Goal: Transaction & Acquisition: Purchase product/service

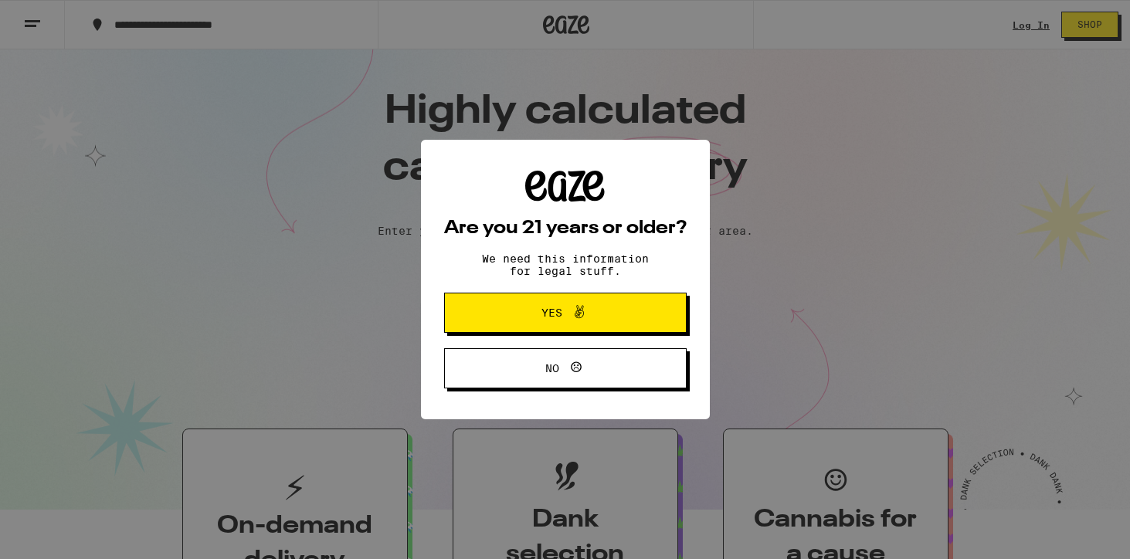
click at [574, 323] on span at bounding box center [579, 313] width 19 height 20
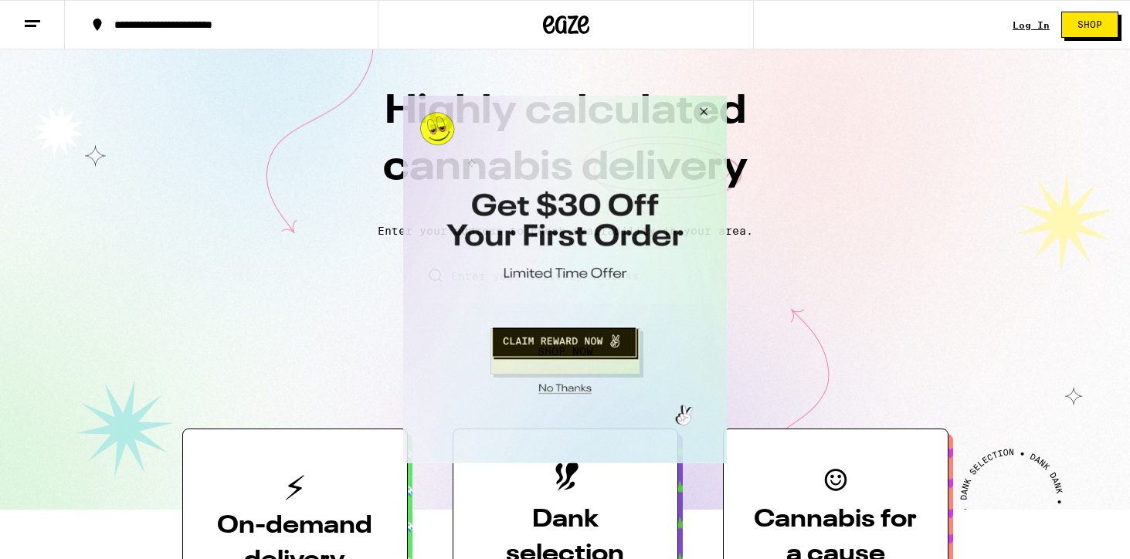
click at [702, 109] on button "Close Modal" at bounding box center [701, 114] width 42 height 37
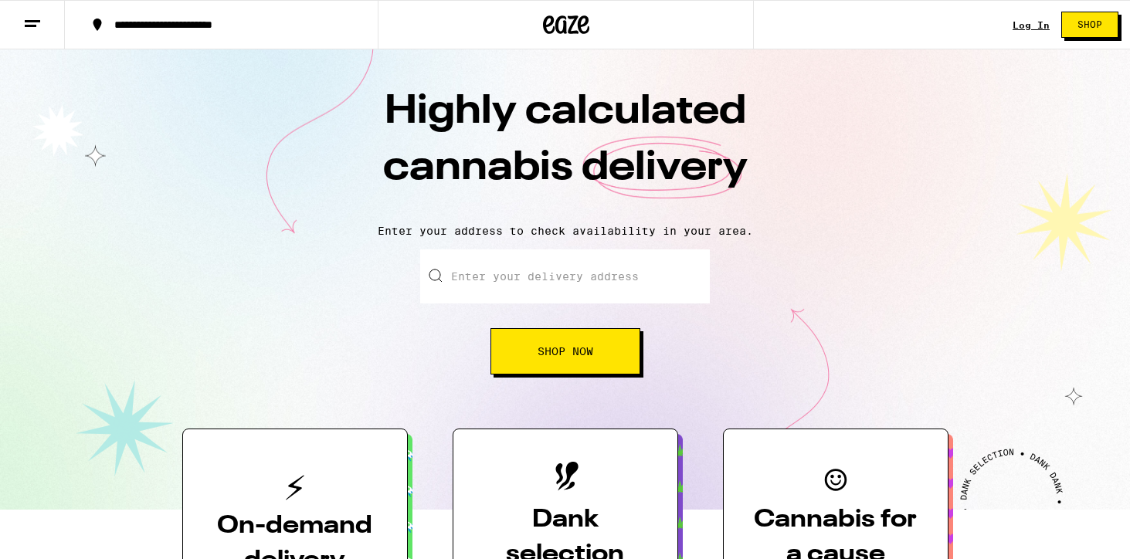
click at [1020, 29] on div "Log In" at bounding box center [1031, 25] width 37 height 10
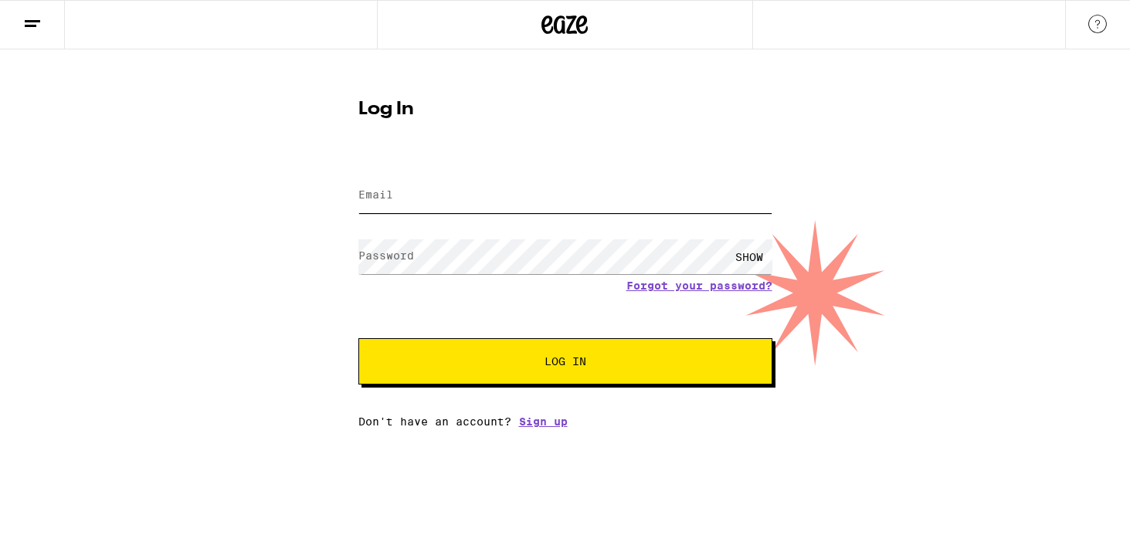
type input "[EMAIL_ADDRESS][DOMAIN_NAME]"
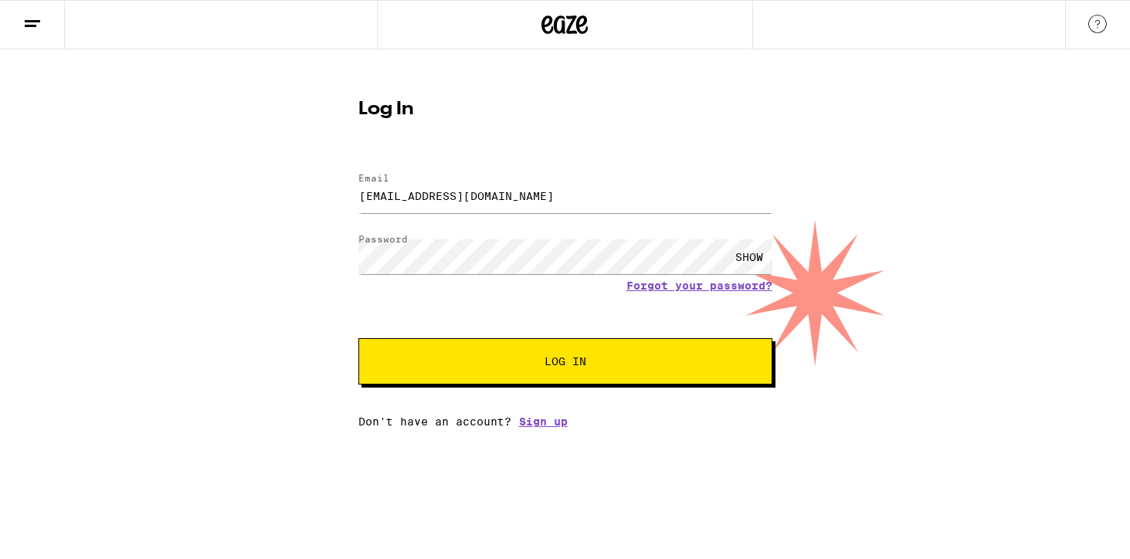
click at [520, 362] on span "Log In" at bounding box center [565, 361] width 289 height 11
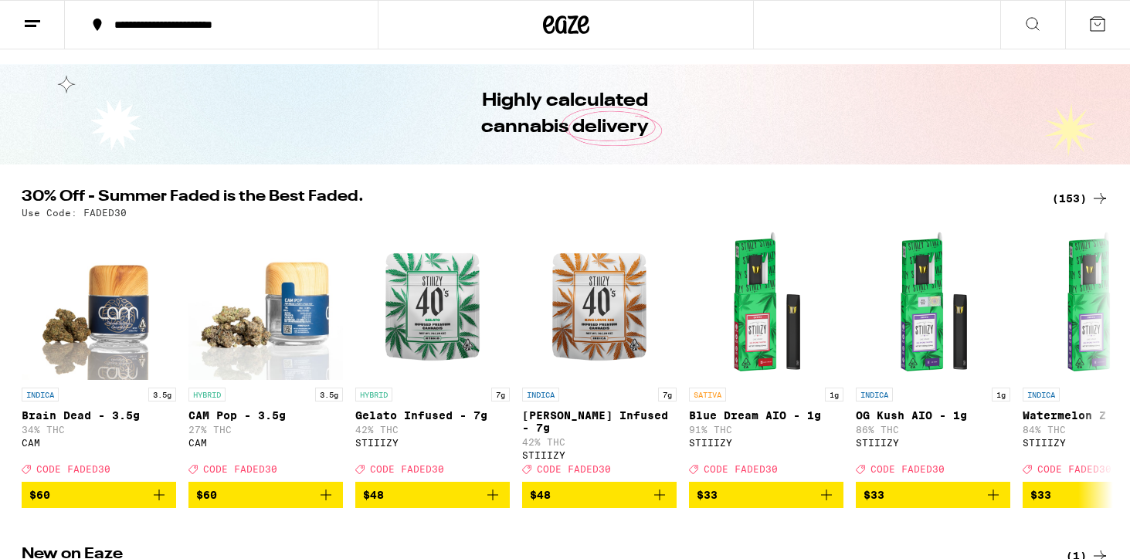
scroll to position [39, 0]
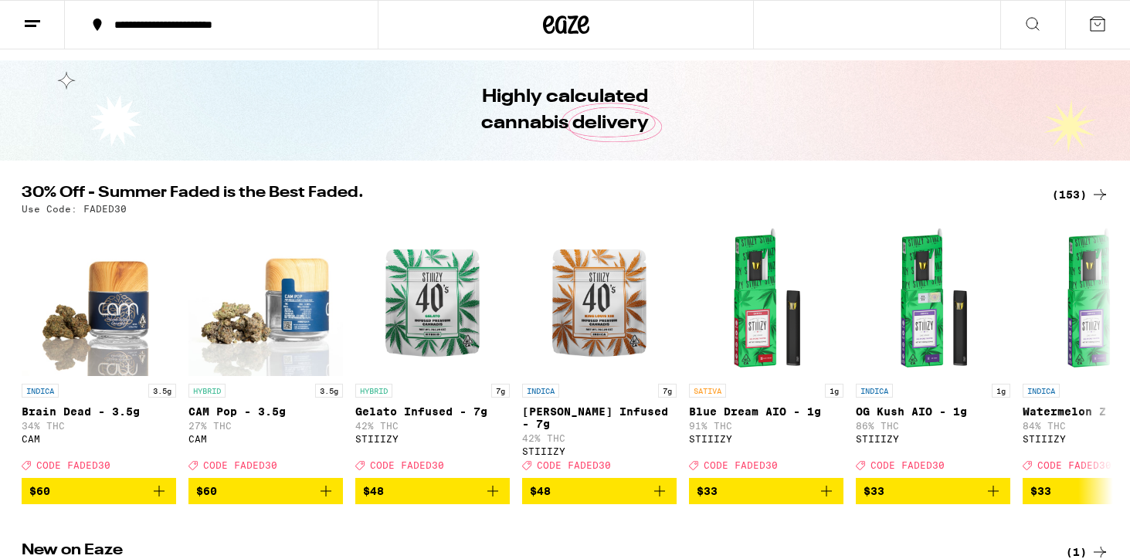
click at [1060, 205] on div "Use Code: FADED30" at bounding box center [565, 209] width 1087 height 10
click at [1060, 194] on div "(153)" at bounding box center [1080, 194] width 57 height 19
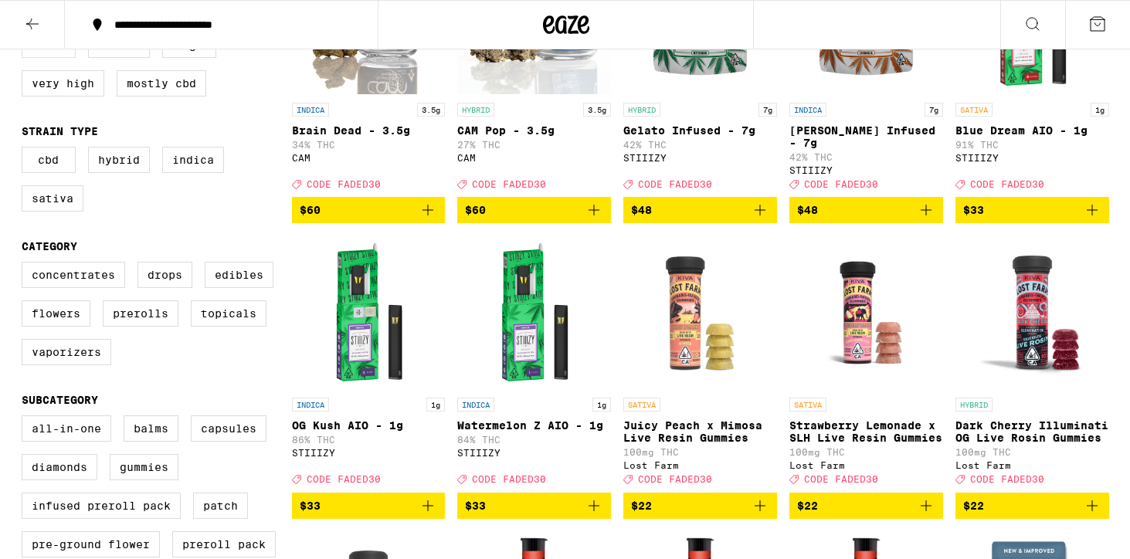
scroll to position [286, 0]
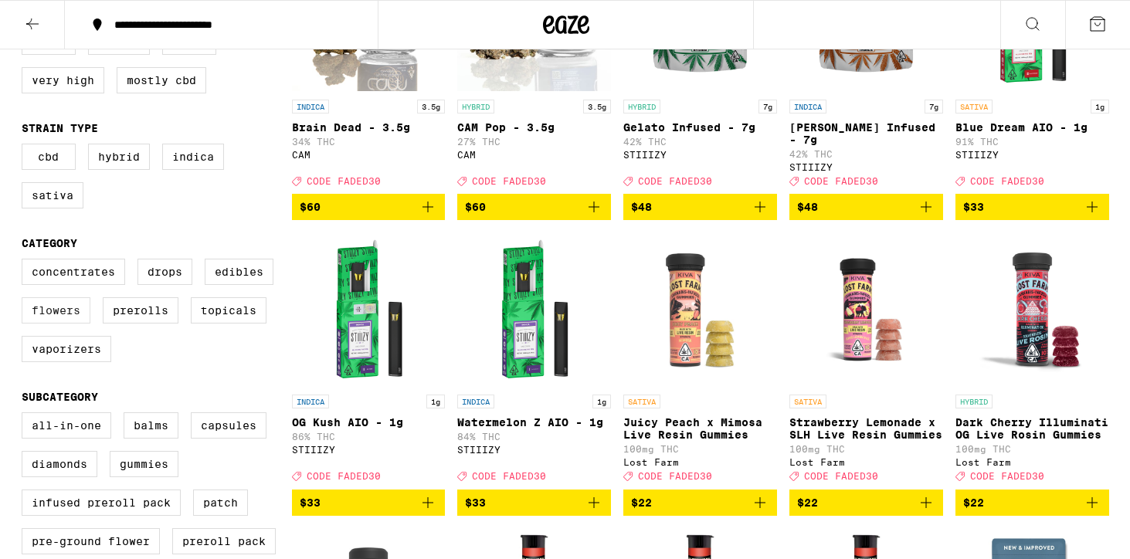
click at [59, 324] on label "Flowers" at bounding box center [56, 310] width 69 height 26
click at [25, 262] on input "Flowers" at bounding box center [25, 261] width 1 height 1
checkbox input "true"
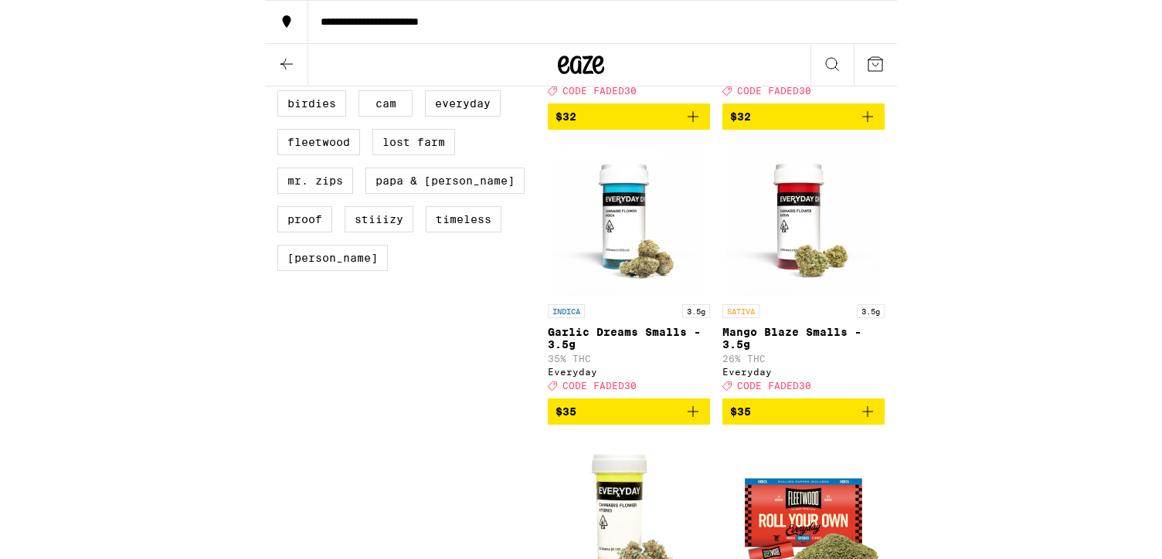
scroll to position [1264, 0]
